Goal: Find specific page/section: Find specific page/section

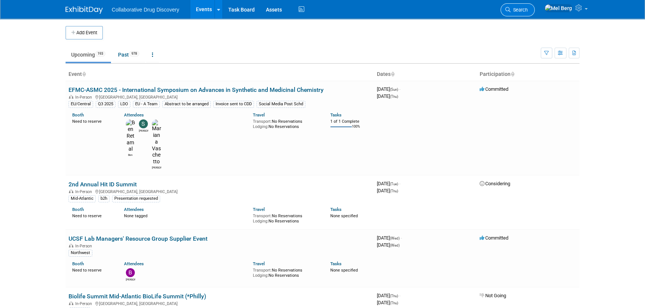
click at [526, 10] on span "Search" at bounding box center [519, 10] width 17 height 6
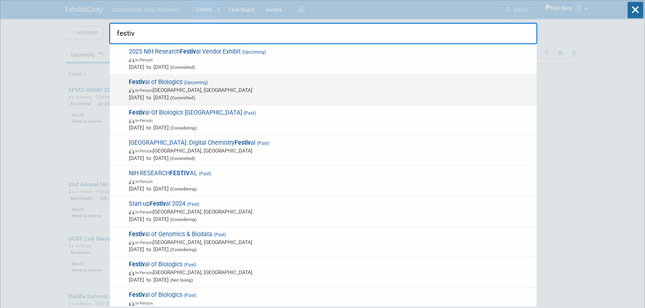
type input "festiv"
click at [216, 90] on span "In-Person [GEOGRAPHIC_DATA], [GEOGRAPHIC_DATA]" at bounding box center [331, 89] width 404 height 7
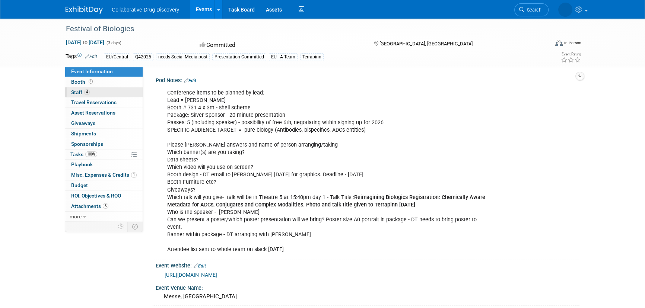
click at [94, 92] on link "4 Staff 4" at bounding box center [103, 93] width 77 height 10
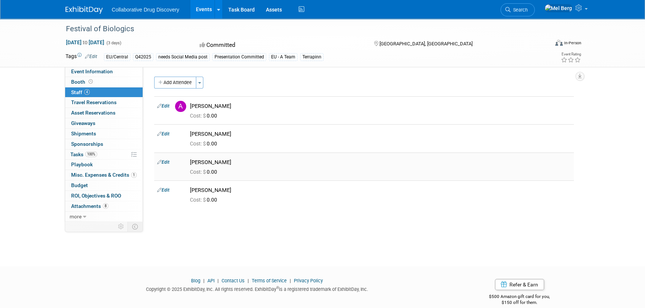
drag, startPoint x: 226, startPoint y: 163, endPoint x: 191, endPoint y: 165, distance: 34.7
click at [191, 165] on div "Joanna Deek" at bounding box center [380, 162] width 381 height 7
copy div "Joanna Deek"
drag, startPoint x: 200, startPoint y: 109, endPoint x: 192, endPoint y: 104, distance: 9.3
click at [192, 104] on div "Antima Gupta" at bounding box center [380, 106] width 381 height 7
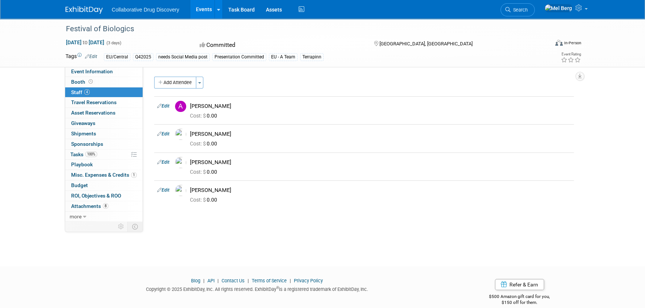
copy div "Antima Gupta"
drag, startPoint x: 229, startPoint y: 190, endPoint x: 191, endPoint y: 193, distance: 38.1
click at [191, 193] on div "Mark Harding" at bounding box center [380, 190] width 381 height 7
copy div "Mark Harding"
